Goal: Complete application form

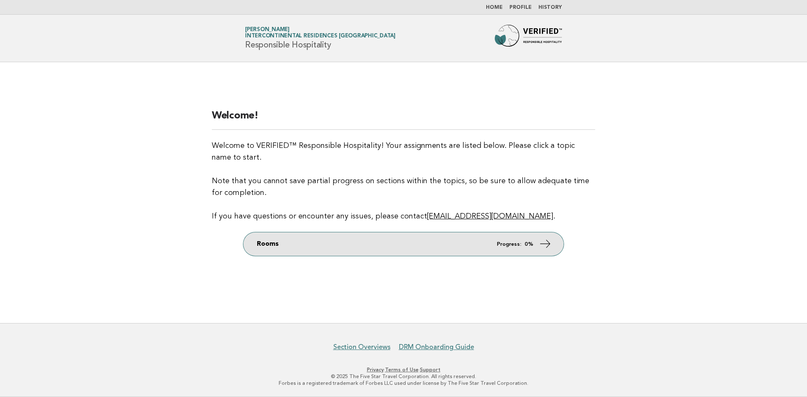
click at [552, 245] on link "Rooms Progress: 0%" at bounding box center [403, 245] width 320 height 24
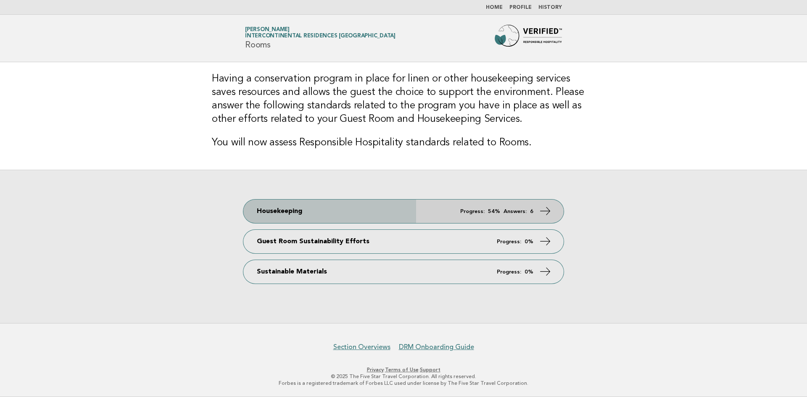
click at [540, 209] on icon at bounding box center [546, 211] width 12 height 12
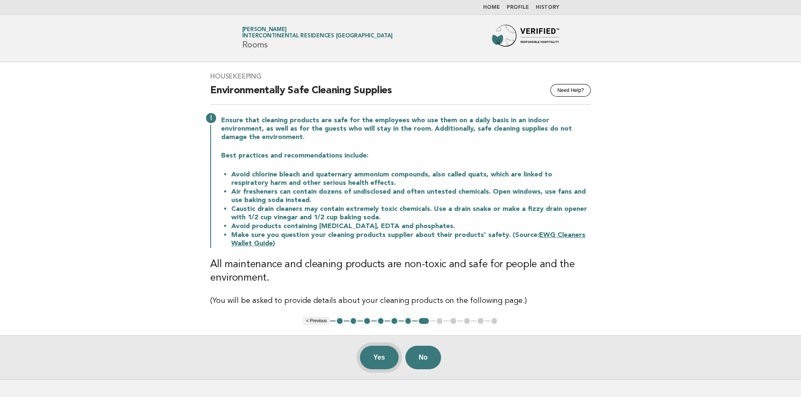
click at [387, 347] on button "Yes" at bounding box center [379, 358] width 39 height 24
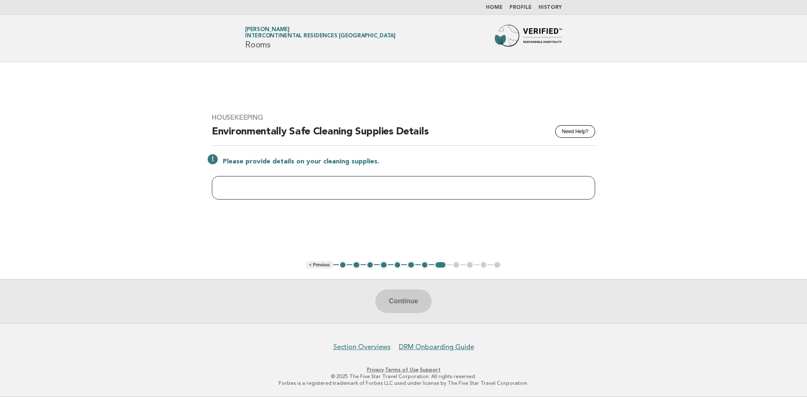
click at [267, 189] on input "text" at bounding box center [404, 188] width 384 height 24
